Goal: Find specific page/section: Find specific page/section

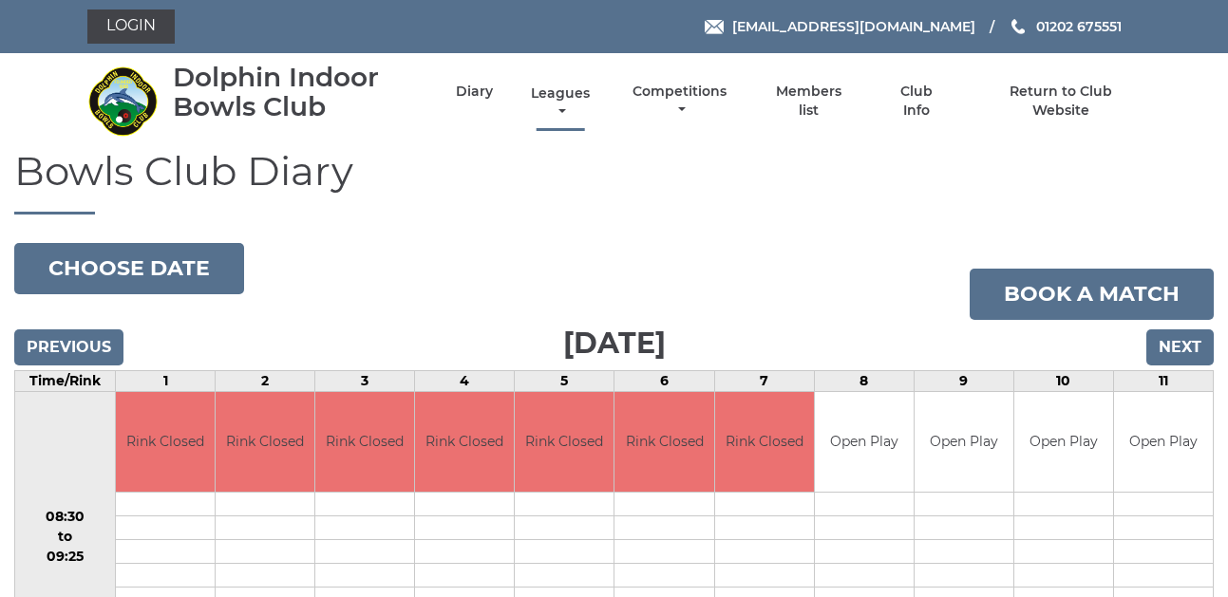
click at [558, 104] on link "Leagues" at bounding box center [560, 103] width 68 height 37
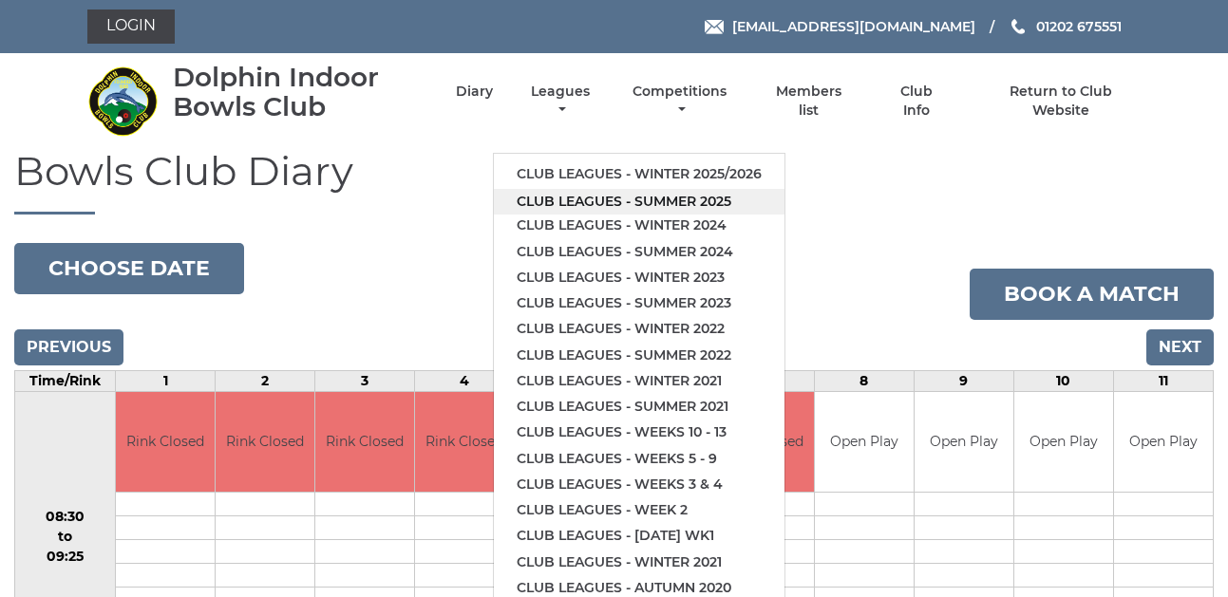
click at [579, 200] on link "Club leagues - Summer 2025" at bounding box center [639, 202] width 291 height 26
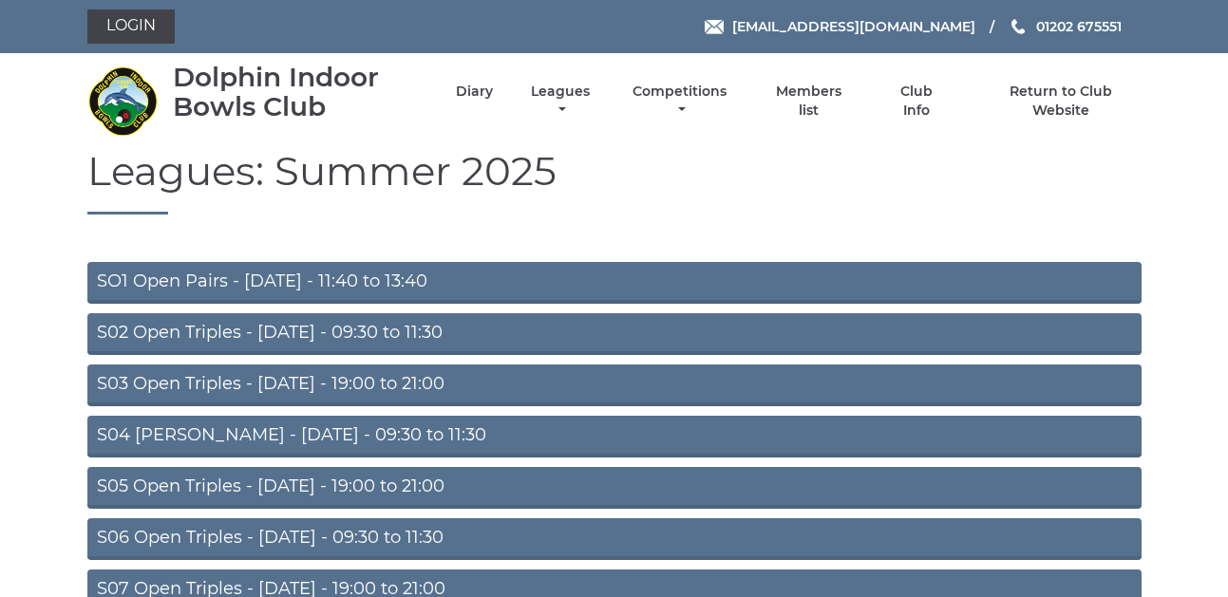
click at [205, 533] on link "S06 Open Triples - Thursday - 09:30 to 11:30" at bounding box center [614, 540] width 1054 height 42
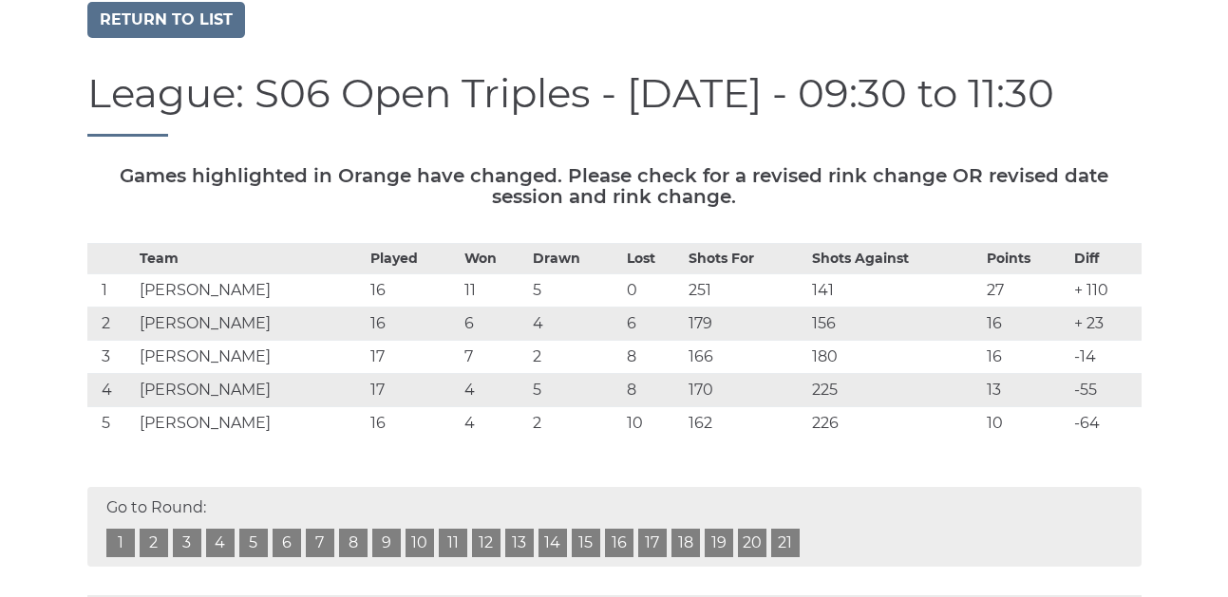
scroll to position [190, 0]
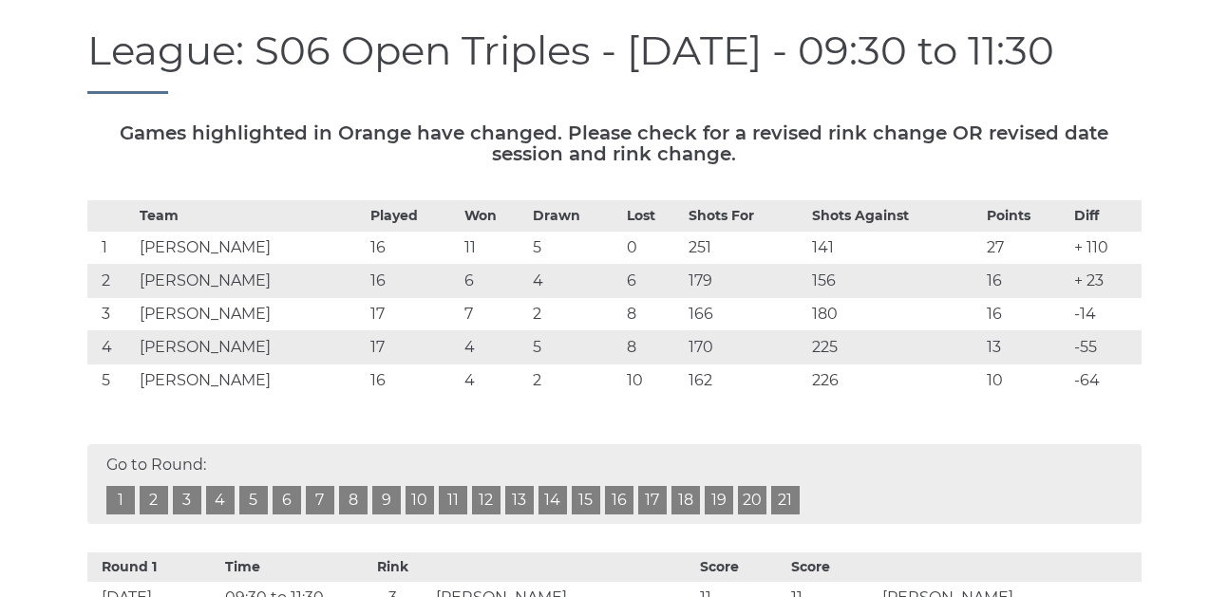
click at [615, 515] on link "16" at bounding box center [619, 500] width 28 height 28
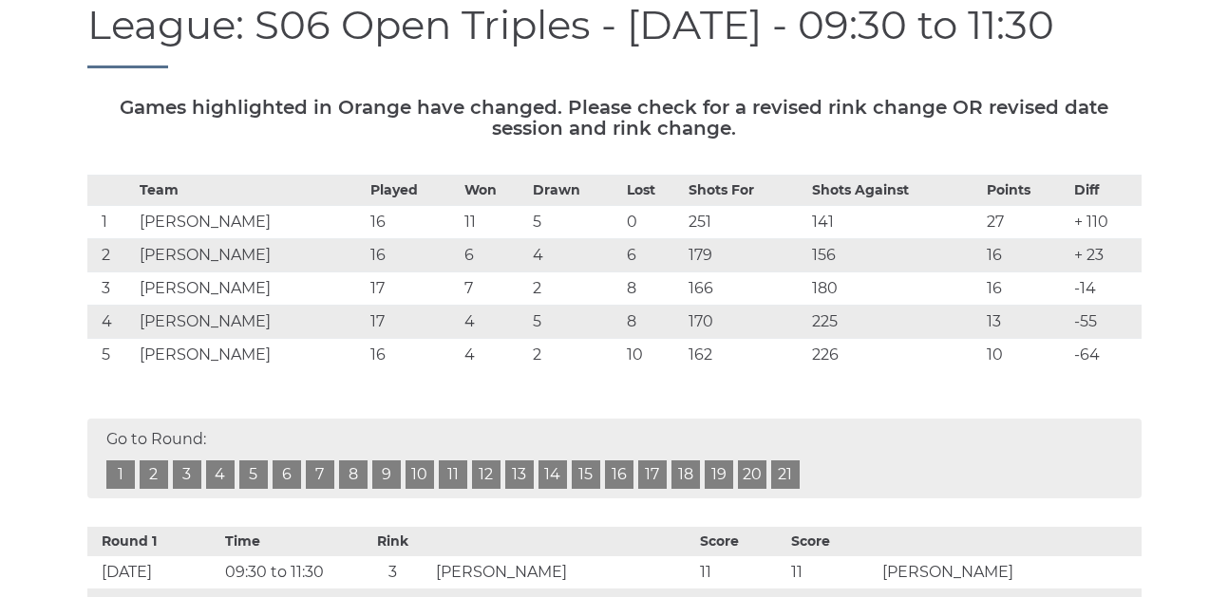
scroll to position [246, 0]
